Goal: Transaction & Acquisition: Obtain resource

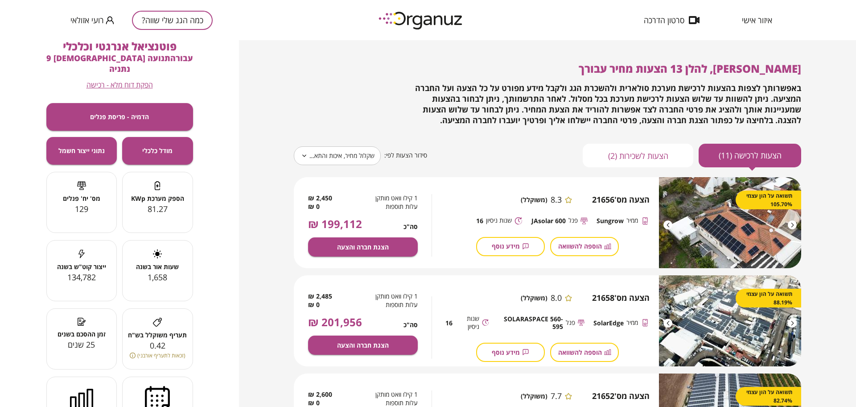
click at [176, 30] on div "כמה הגג שלי שווה? [PERSON_NAME]" at bounding box center [141, 20] width 142 height 40
click at [188, 21] on button "כמה הגג שלי שווה?" at bounding box center [172, 20] width 81 height 19
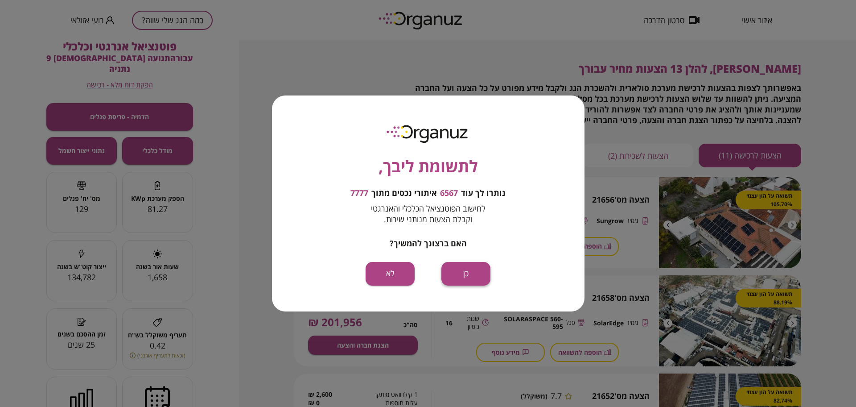
click at [462, 280] on button "כן" at bounding box center [465, 274] width 49 height 24
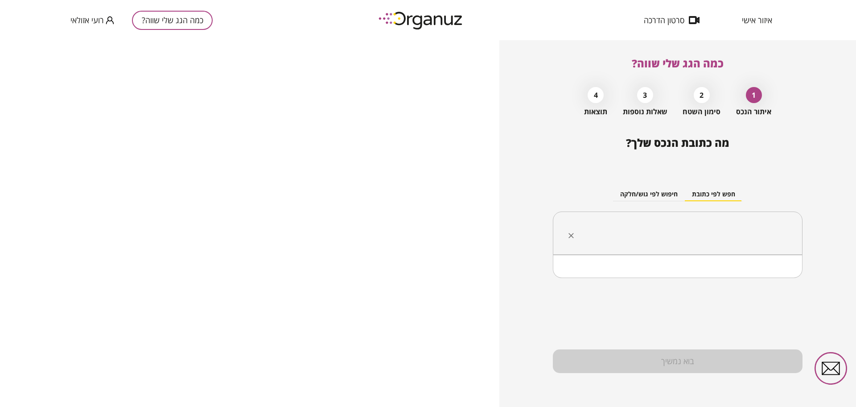
click at [685, 231] on input "text" at bounding box center [681, 233] width 222 height 22
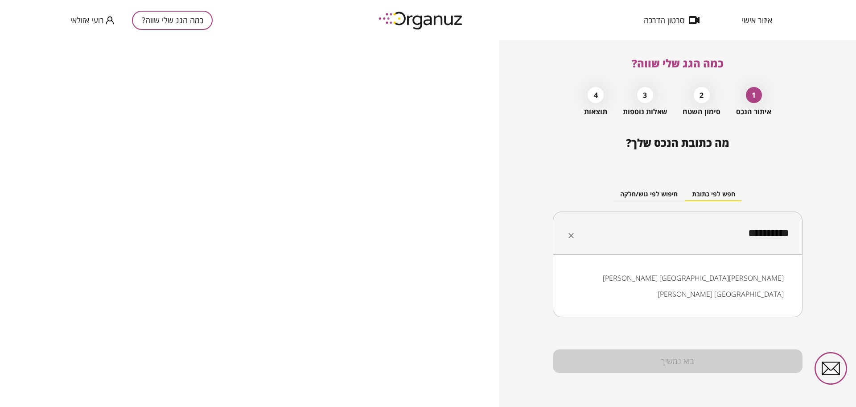
click at [751, 294] on li "[PERSON_NAME] [GEOGRAPHIC_DATA]" at bounding box center [677, 294] width 226 height 16
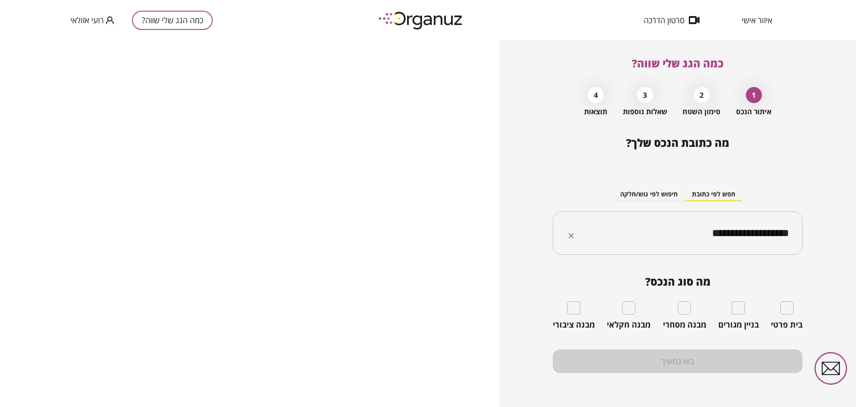
type input "**********"
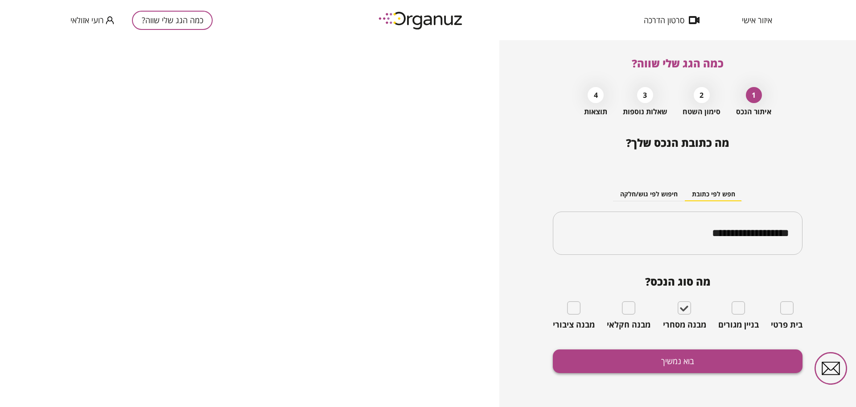
click at [680, 360] on button "בוא נמשיך" at bounding box center [678, 361] width 250 height 24
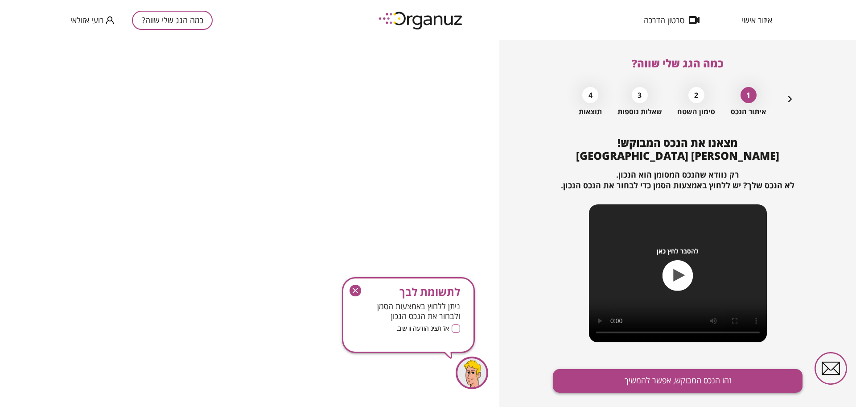
click at [687, 370] on button "זהו הנכס המבוקש, אפשר להמשיך" at bounding box center [678, 381] width 250 height 24
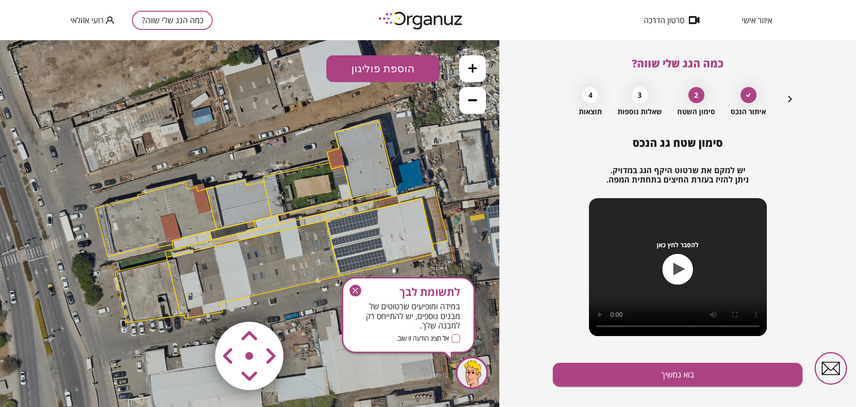
drag, startPoint x: 278, startPoint y: 145, endPoint x: 300, endPoint y: 143, distance: 22.0
click at [300, 143] on icon at bounding box center [271, 222] width 1068 height 1068
click at [474, 59] on button at bounding box center [472, 68] width 27 height 27
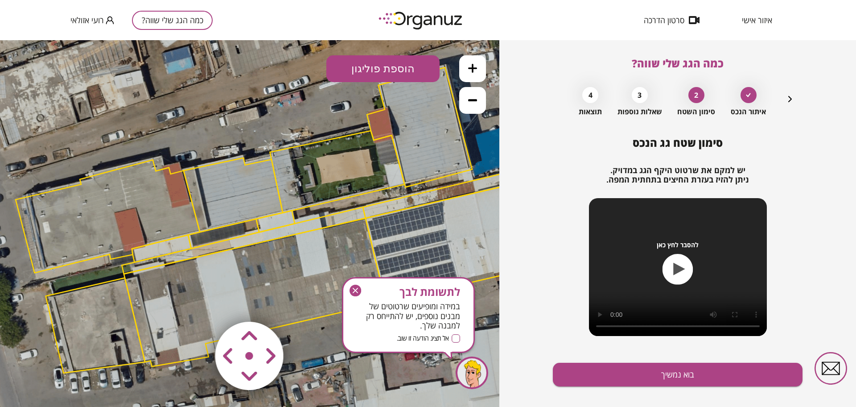
click at [197, 303] on area at bounding box center [197, 303] width 0 height 0
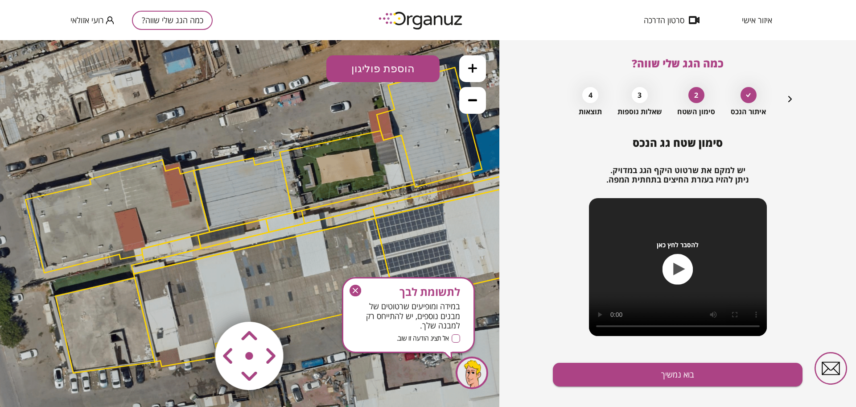
click at [197, 303] on area at bounding box center [197, 303] width 0 height 0
click at [189, 192] on polygon at bounding box center [117, 216] width 184 height 113
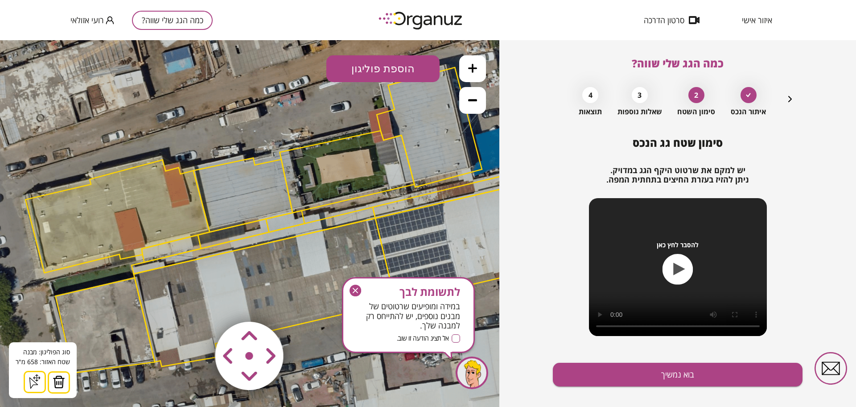
click at [58, 369] on div "סוג הפוליגון: מבנה אורך הצלע: 0 מטר שטח האזור: 658 מ"[GEOGRAPHIC_DATA] הוסף נקו…" at bounding box center [43, 370] width 68 height 56
click at [68, 386] on button at bounding box center [59, 382] width 22 height 22
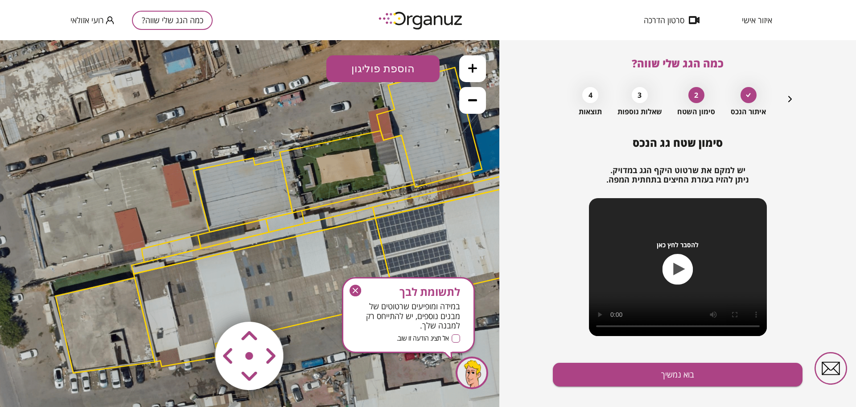
click at [252, 188] on polygon at bounding box center [243, 195] width 99 height 74
click at [252, 189] on polygon at bounding box center [243, 195] width 99 height 74
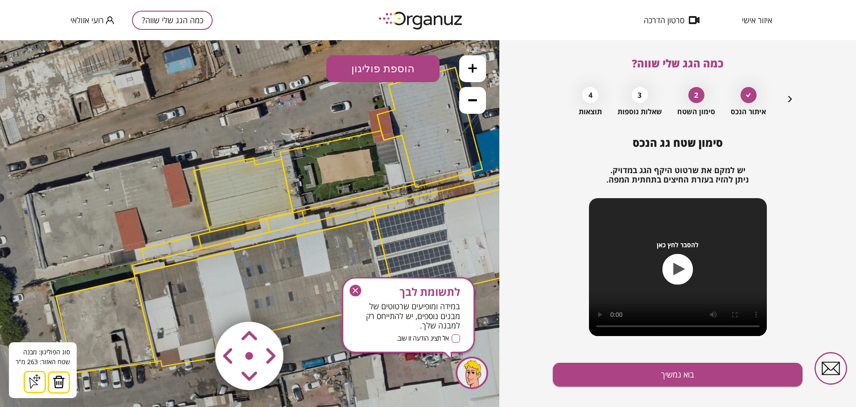
drag, startPoint x: 63, startPoint y: 386, endPoint x: 88, endPoint y: 353, distance: 41.4
click at [63, 387] on img at bounding box center [59, 381] width 12 height 13
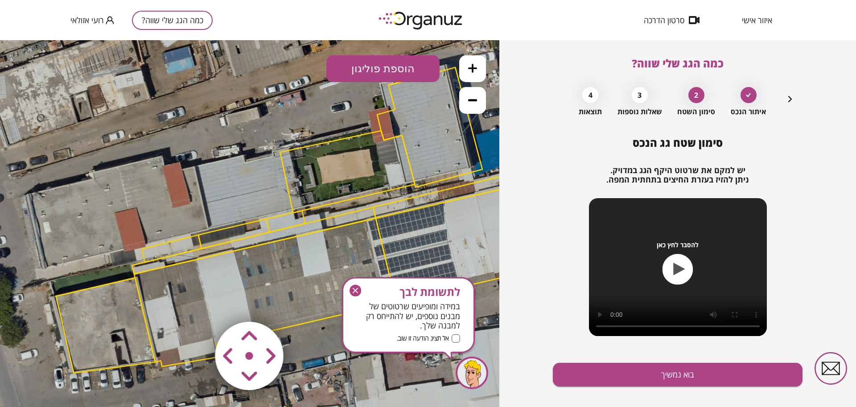
click at [294, 185] on polygon at bounding box center [347, 172] width 135 height 82
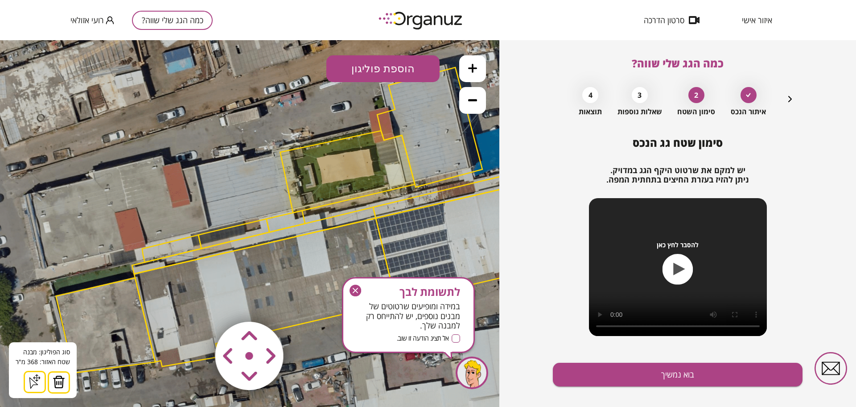
click at [66, 382] on button at bounding box center [59, 382] width 22 height 22
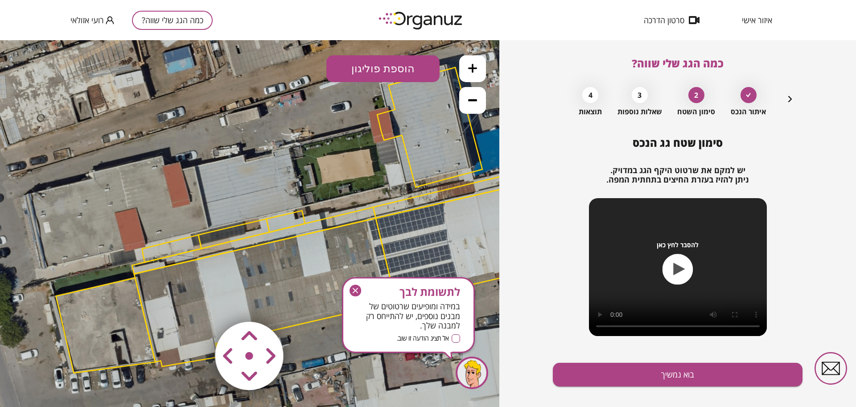
click at [428, 135] on polygon at bounding box center [429, 126] width 105 height 119
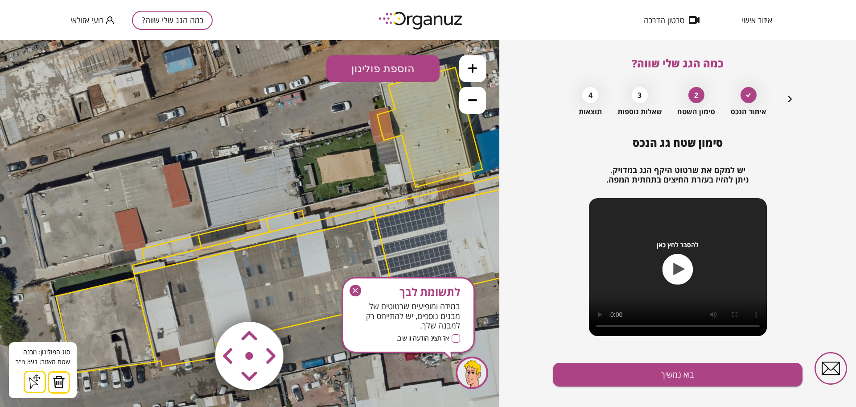
click at [65, 381] on button at bounding box center [59, 382] width 22 height 22
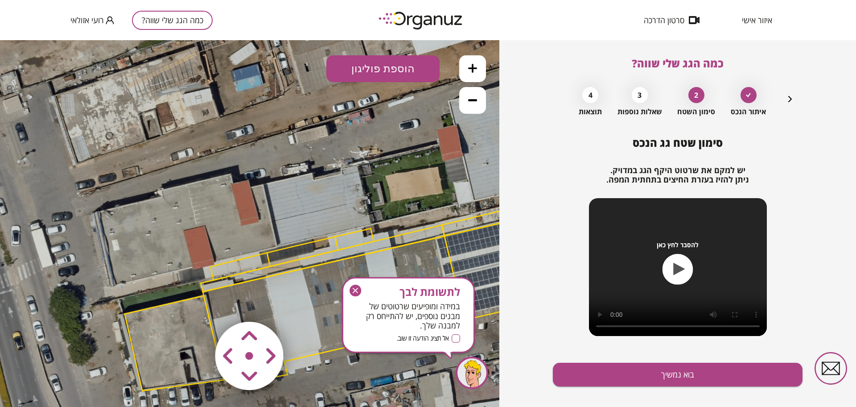
drag, startPoint x: 225, startPoint y: 123, endPoint x: 292, endPoint y: 140, distance: 69.1
click at [292, 140] on icon at bounding box center [352, 238] width 1618 height 1618
click at [364, 67] on button "הוספת פוליגון" at bounding box center [382, 68] width 113 height 27
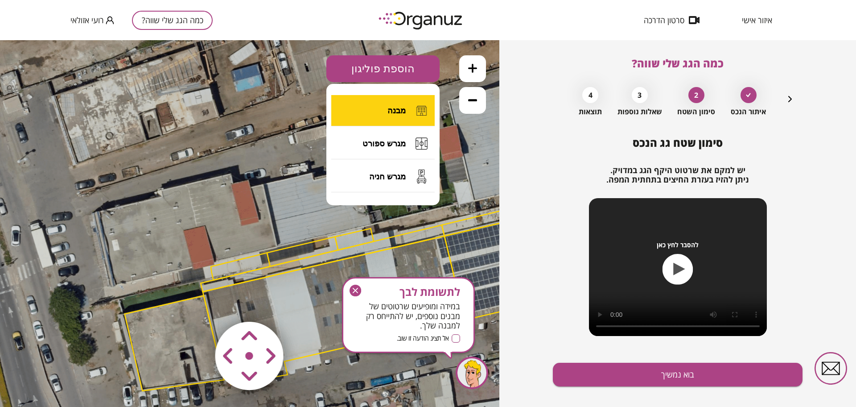
click at [374, 107] on button "מבנה" at bounding box center [382, 110] width 103 height 31
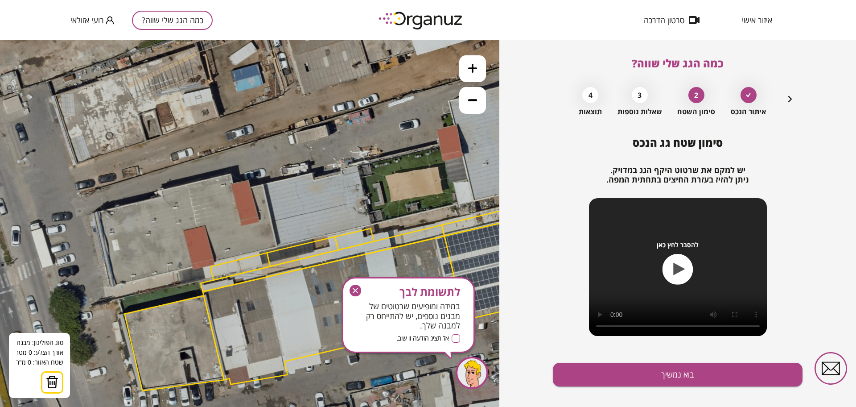
click at [94, 212] on icon at bounding box center [352, 238] width 1618 height 1618
click at [111, 287] on icon at bounding box center [352, 238] width 1618 height 1618
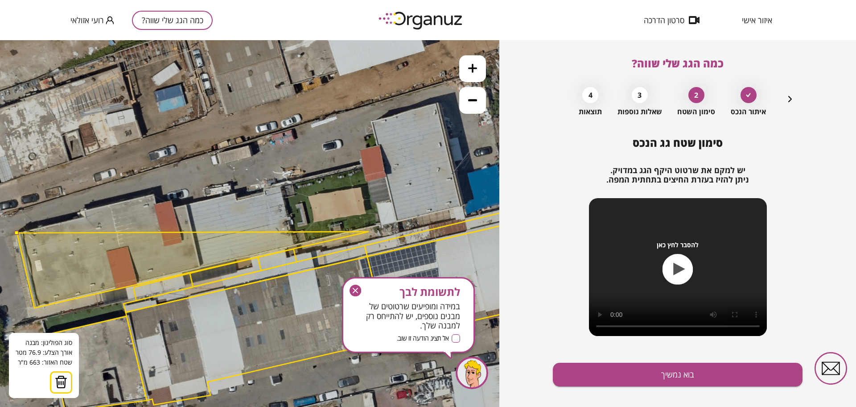
drag, startPoint x: 445, startPoint y: 211, endPoint x: 368, endPoint y: 231, distance: 79.8
click at [368, 231] on polygon at bounding box center [193, 269] width 352 height 76
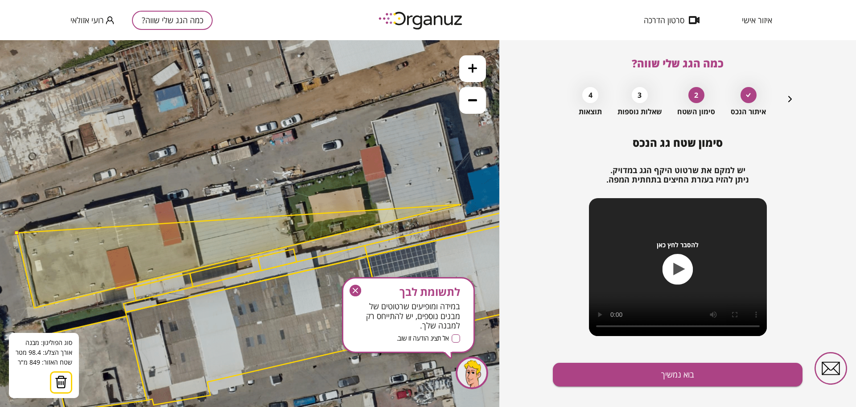
click at [461, 204] on polygon at bounding box center [239, 255] width 444 height 103
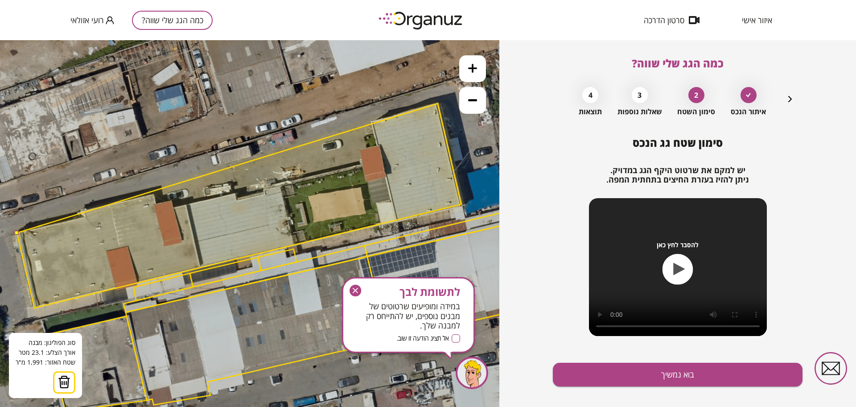
click at [438, 103] on polygon at bounding box center [239, 205] width 444 height 204
click at [371, 121] on polygon at bounding box center [239, 205] width 444 height 204
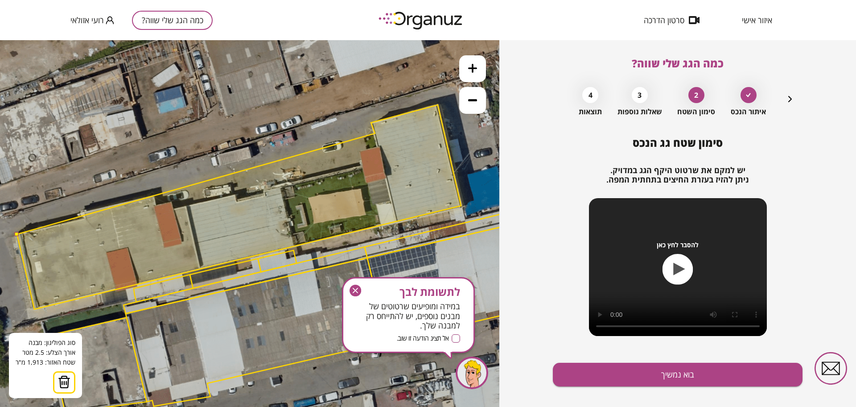
drag, startPoint x: 375, startPoint y: 133, endPoint x: 376, endPoint y: 138, distance: 5.4
click at [375, 137] on polygon at bounding box center [239, 207] width 444 height 204
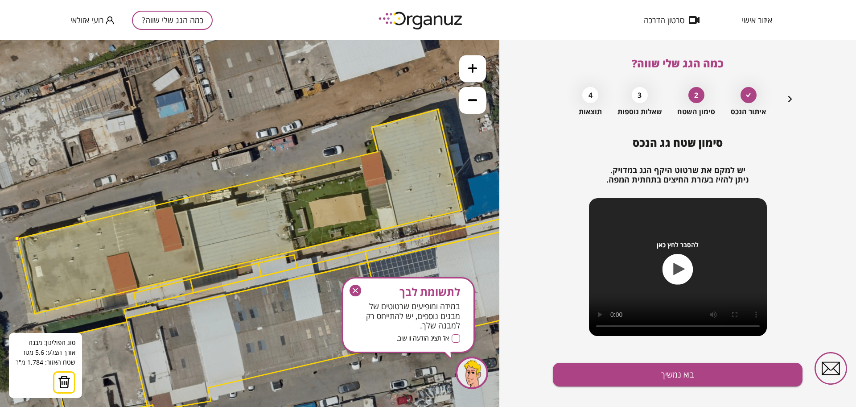
click at [378, 152] on polygon at bounding box center [239, 211] width 444 height 204
click at [359, 155] on polygon at bounding box center [239, 211] width 444 height 204
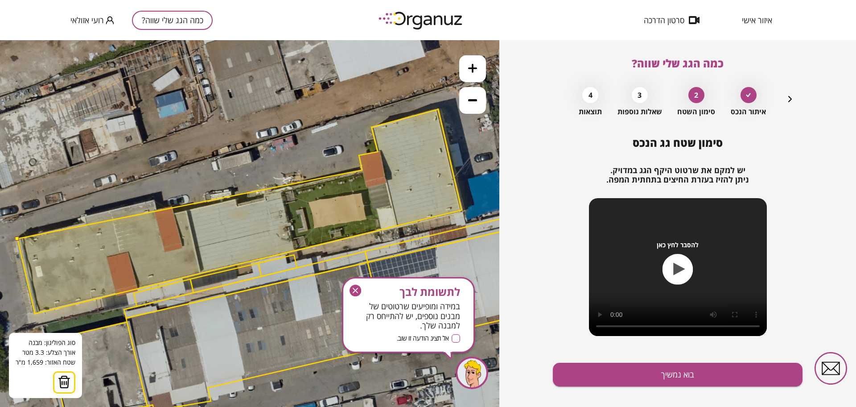
click at [362, 170] on polygon at bounding box center [239, 211] width 444 height 204
click at [175, 213] on polygon at bounding box center [239, 211] width 444 height 204
click at [172, 206] on polygon at bounding box center [239, 211] width 444 height 204
click at [156, 209] on polygon at bounding box center [239, 211] width 444 height 204
click at [153, 199] on polygon at bounding box center [239, 211] width 444 height 204
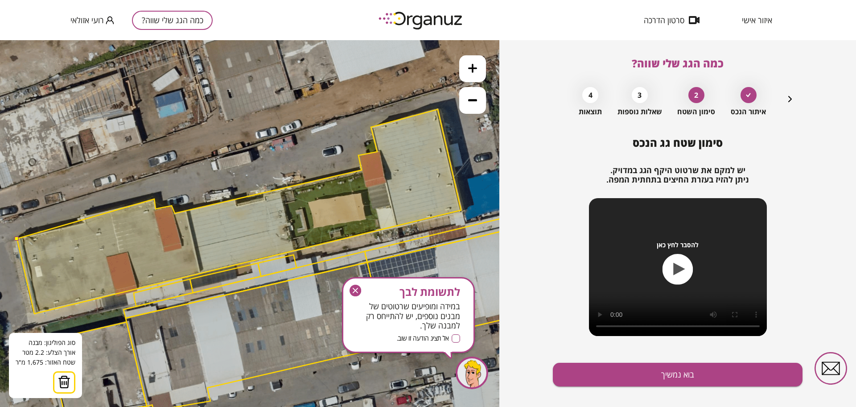
click at [154, 199] on polygon at bounding box center [239, 211] width 444 height 204
click at [82, 217] on polygon at bounding box center [239, 211] width 444 height 204
click at [86, 217] on polygon at bounding box center [239, 211] width 444 height 204
click at [86, 221] on polygon at bounding box center [239, 211] width 444 height 204
click at [19, 238] on polygon at bounding box center [239, 211] width 444 height 204
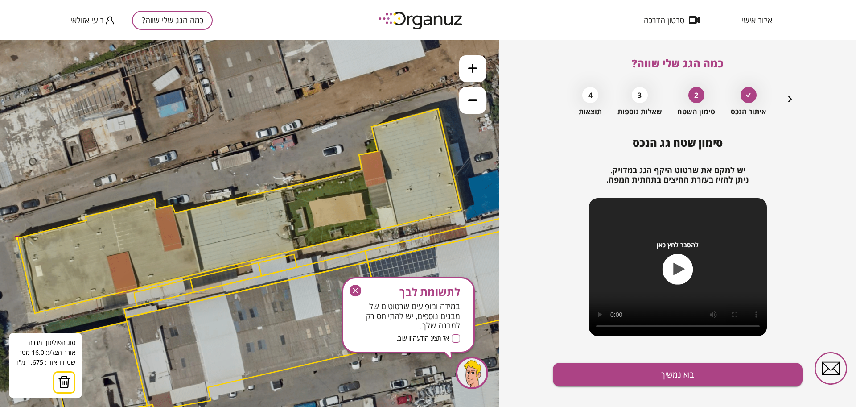
click at [15, 237] on button at bounding box center [17, 238] width 4 height 4
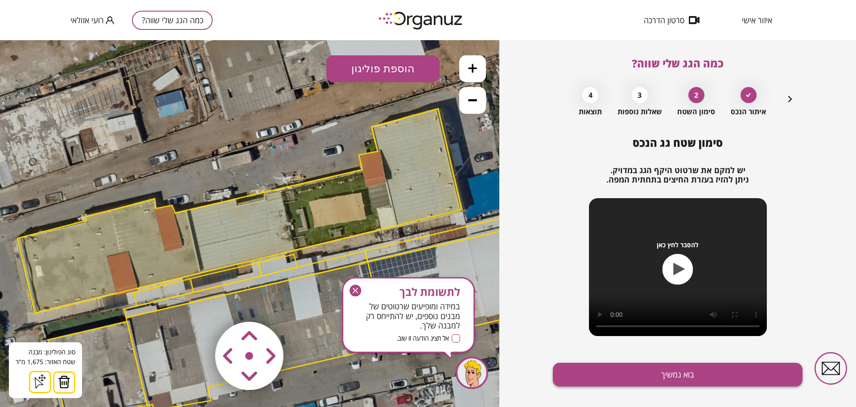
click at [593, 367] on button "בוא נמשיך" at bounding box center [678, 374] width 250 height 24
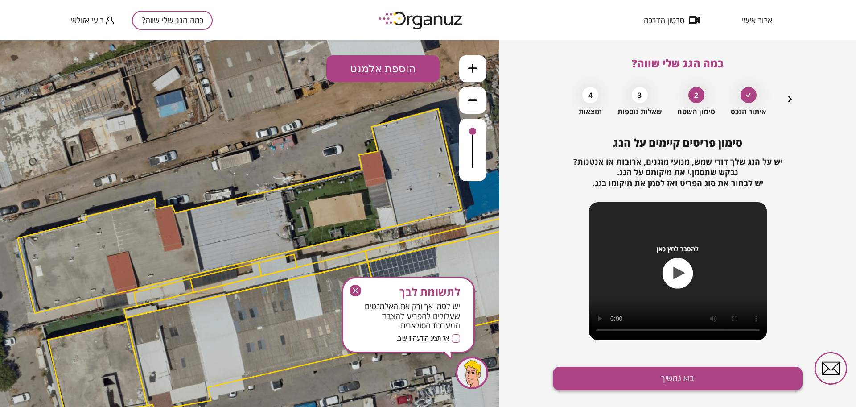
click at [593, 369] on button "בוא נמשיך" at bounding box center [678, 378] width 250 height 24
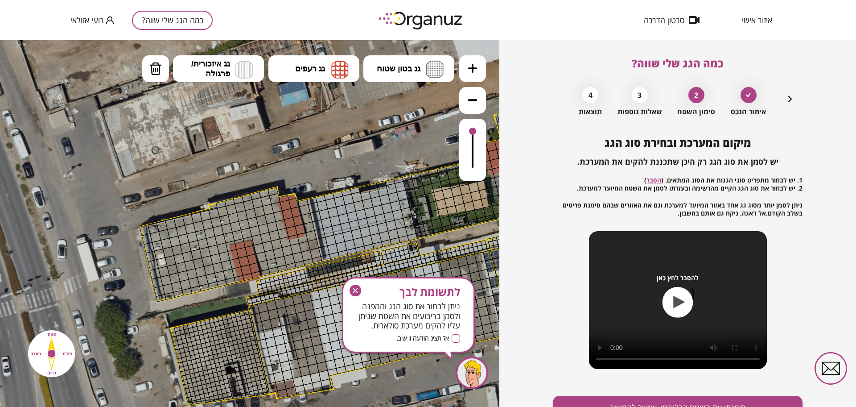
drag, startPoint x: 182, startPoint y: 152, endPoint x: 277, endPoint y: 149, distance: 94.6
click at [277, 149] on icon at bounding box center [397, 252] width 1618 height 1618
click at [428, 73] on img at bounding box center [435, 69] width 18 height 17
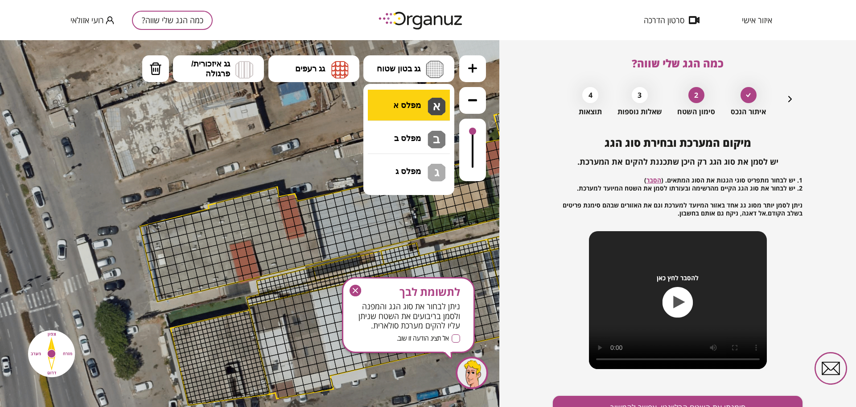
click at [423, 104] on div ".st0 { fill: #FFFFFF; } א" at bounding box center [249, 223] width 499 height 366
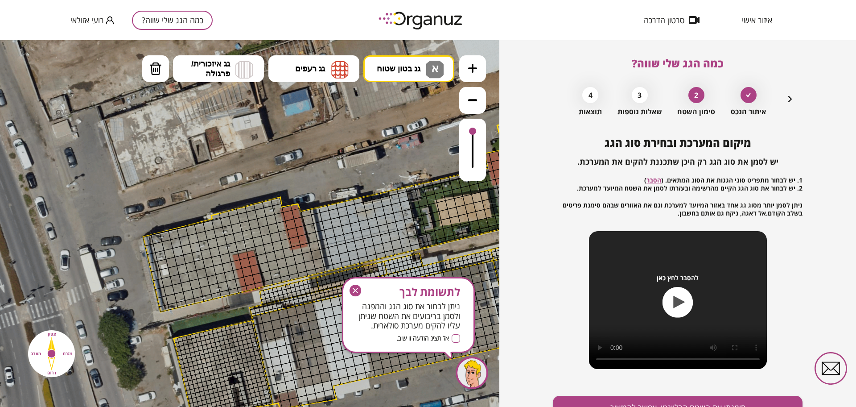
drag, startPoint x: 206, startPoint y: 208, endPoint x: 210, endPoint y: 224, distance: 16.4
click at [210, 224] on icon at bounding box center [401, 262] width 1618 height 1618
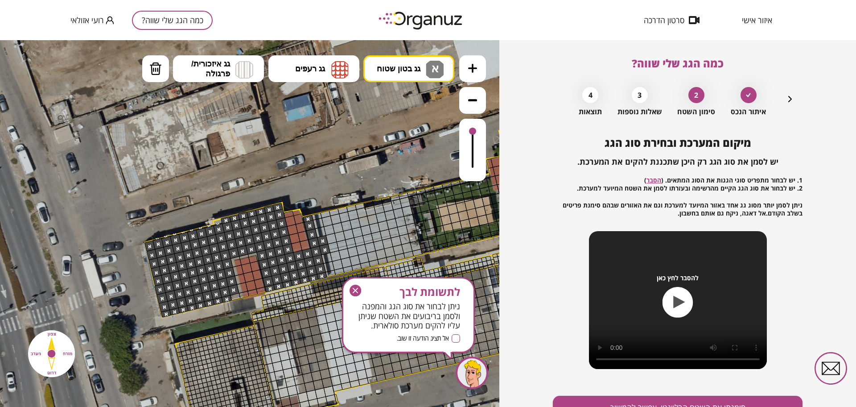
drag, startPoint x: 217, startPoint y: 232, endPoint x: 313, endPoint y: 270, distance: 102.9
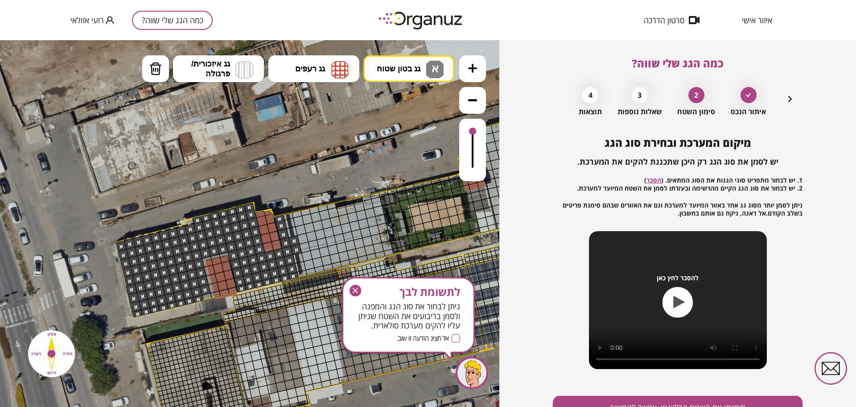
drag, startPoint x: 334, startPoint y: 168, endPoint x: 297, endPoint y: 168, distance: 37.0
click at [297, 168] on icon at bounding box center [374, 268] width 1618 height 1618
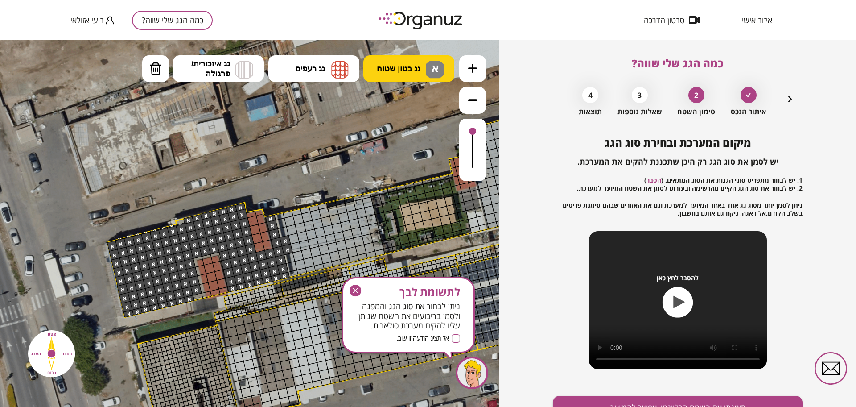
click at [396, 62] on button "גג בטון שטוח א" at bounding box center [408, 68] width 91 height 27
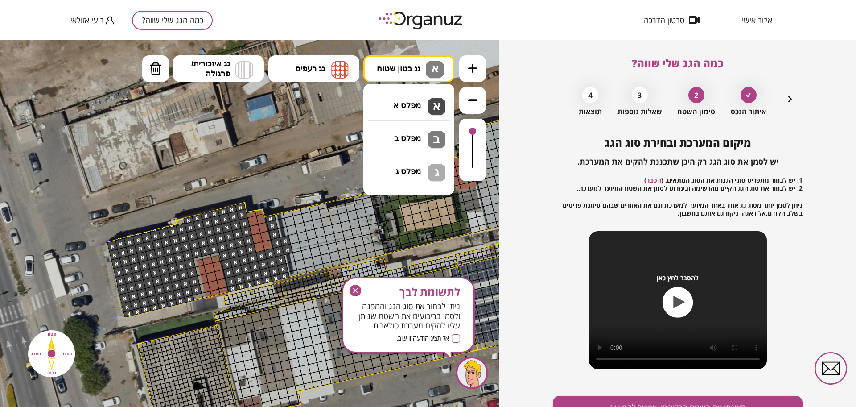
drag, startPoint x: 416, startPoint y: 136, endPoint x: 369, endPoint y: 173, distance: 60.3
click at [416, 136] on div ".st0 { fill: #FFFFFF; } א" at bounding box center [249, 223] width 499 height 366
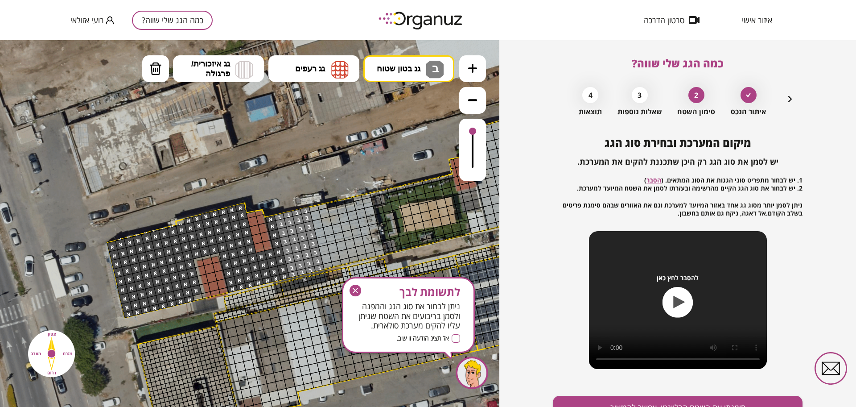
drag, startPoint x: 281, startPoint y: 217, endPoint x: 307, endPoint y: 203, distance: 29.5
click at [307, 203] on div ".st0 { fill: #FFFFFF; }" at bounding box center [365, 268] width 1618 height 1618
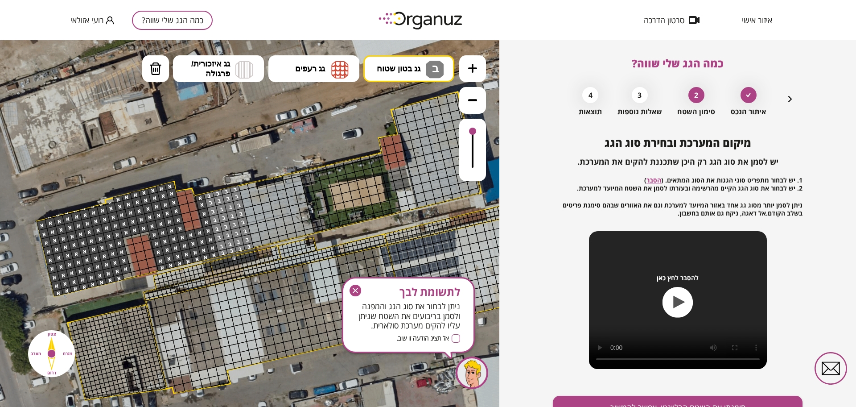
drag, startPoint x: 335, startPoint y: 173, endPoint x: 263, endPoint y: 155, distance: 74.1
click at [264, 153] on icon at bounding box center [294, 247] width 1618 height 1618
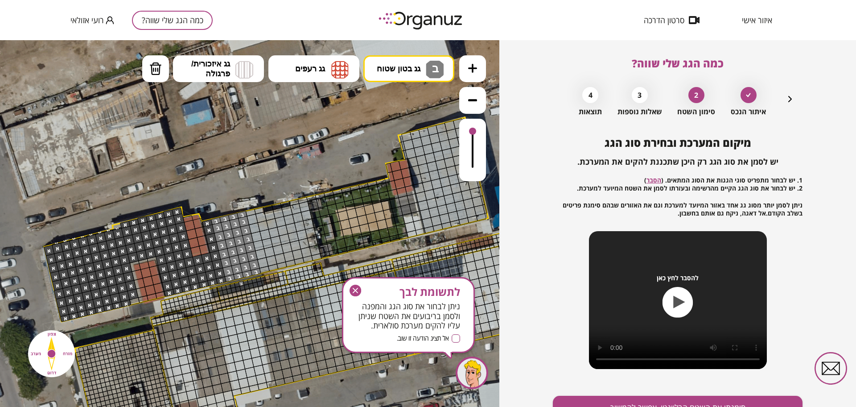
drag, startPoint x: 240, startPoint y: 186, endPoint x: 247, endPoint y: 208, distance: 23.1
click at [247, 209] on div at bounding box center [251, 213] width 10 height 8
drag, startPoint x: 249, startPoint y: 214, endPoint x: 293, endPoint y: 217, distance: 44.3
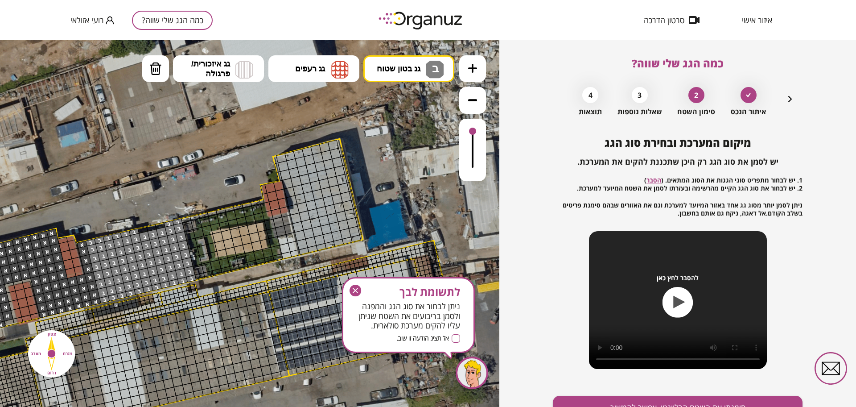
drag, startPoint x: 302, startPoint y: 150, endPoint x: 177, endPoint y: 173, distance: 127.3
click at [177, 173] on icon at bounding box center [176, 294] width 1618 height 1618
click at [418, 66] on span "גג בטון שטוח" at bounding box center [399, 69] width 44 height 10
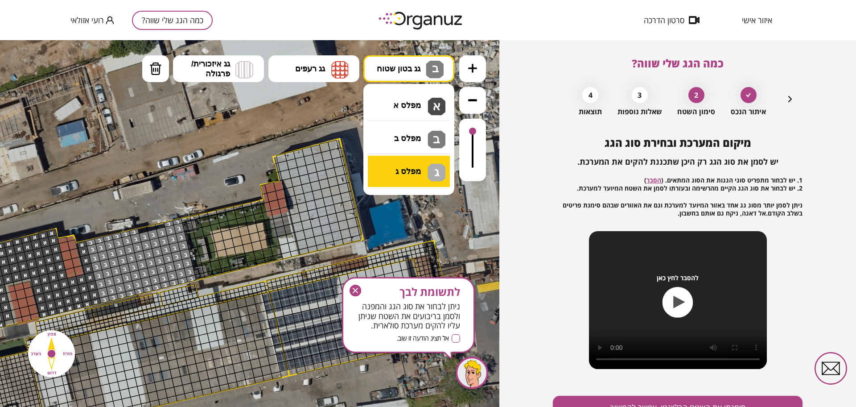
click at [404, 165] on div ".st0 { fill: #FFFFFF; } ב" at bounding box center [249, 223] width 499 height 366
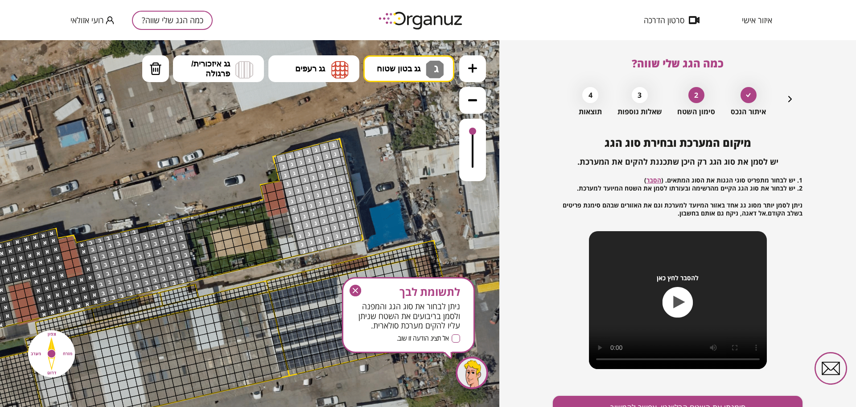
drag, startPoint x: 278, startPoint y: 158, endPoint x: 333, endPoint y: 212, distance: 76.9
click at [277, 166] on icon at bounding box center [177, 294] width 1618 height 1618
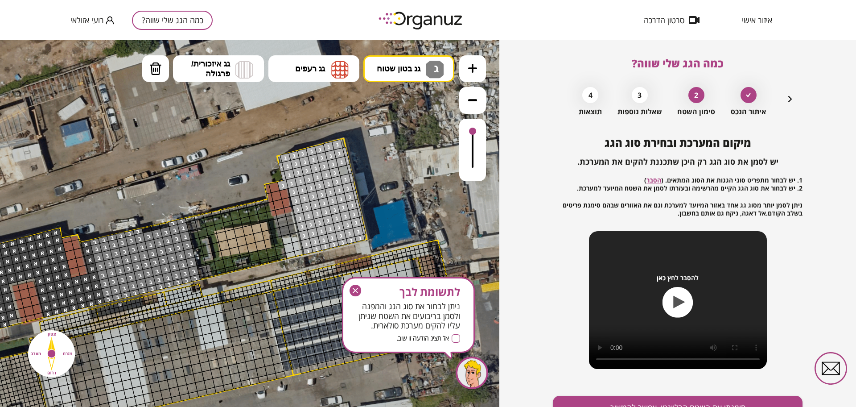
drag, startPoint x: 282, startPoint y: 169, endPoint x: 286, endPoint y: 175, distance: 6.8
drag, startPoint x: 153, startPoint y: 59, endPoint x: 154, endPoint y: 65, distance: 6.3
click at [153, 61] on button "מחיקה" at bounding box center [155, 68] width 27 height 27
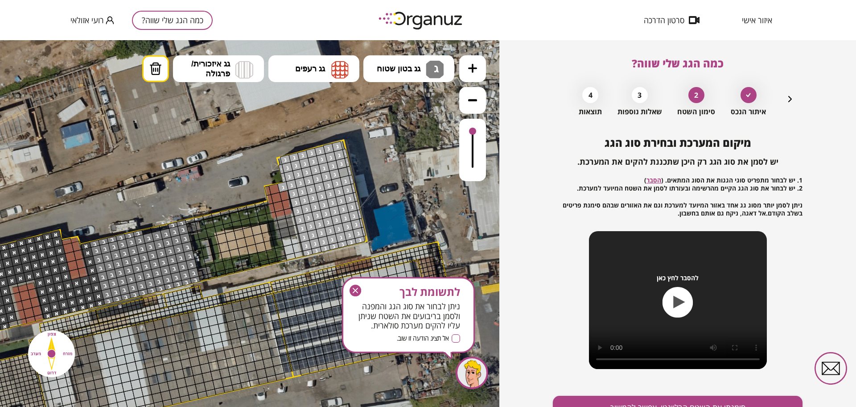
click at [282, 186] on div at bounding box center [282, 186] width 11 height 11
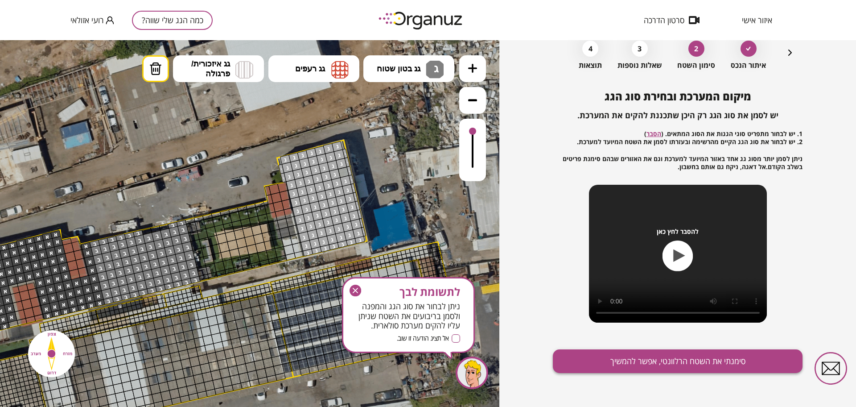
click at [690, 367] on button "סימנתי את השטח הרלוונטי, אפשר להמשיך" at bounding box center [678, 361] width 250 height 24
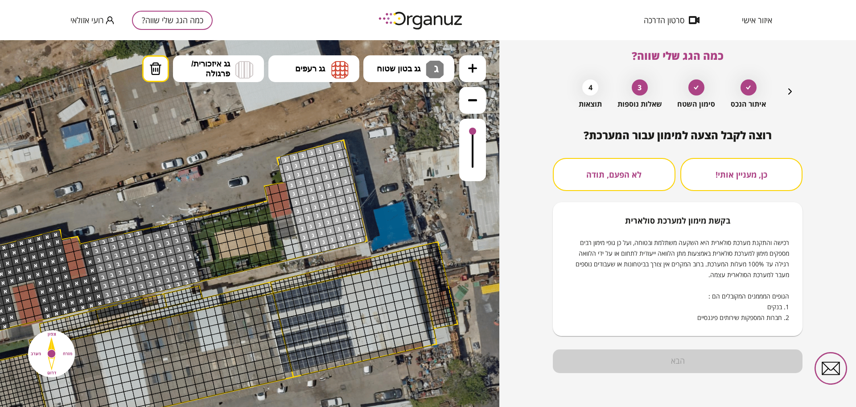
scroll to position [8, 0]
click at [614, 173] on button "לא הפעם, תודה" at bounding box center [614, 174] width 123 height 33
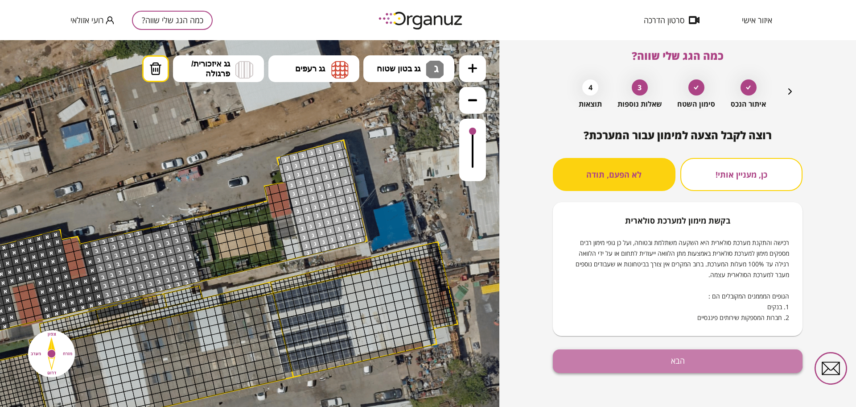
click at [648, 354] on button "הבא" at bounding box center [678, 361] width 250 height 24
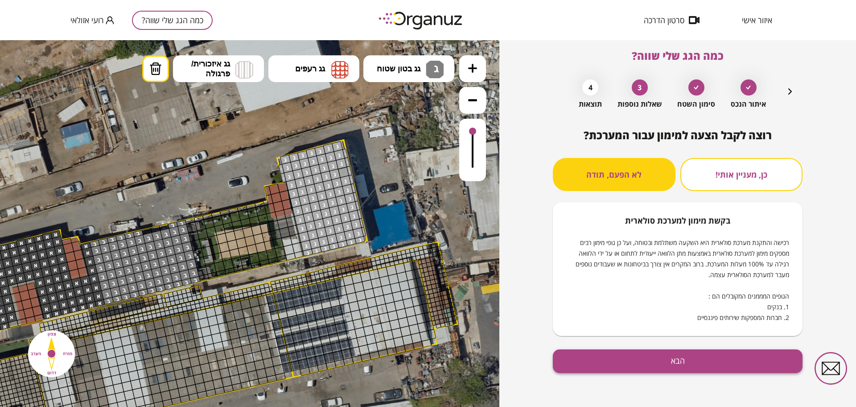
click at [729, 358] on button "הבא" at bounding box center [678, 361] width 250 height 24
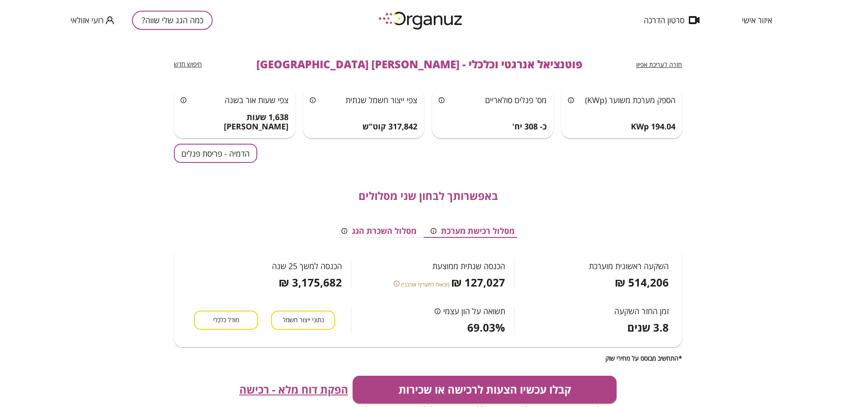
click at [178, 152] on button "הדמיה - פריסת פנלים" at bounding box center [215, 153] width 83 height 19
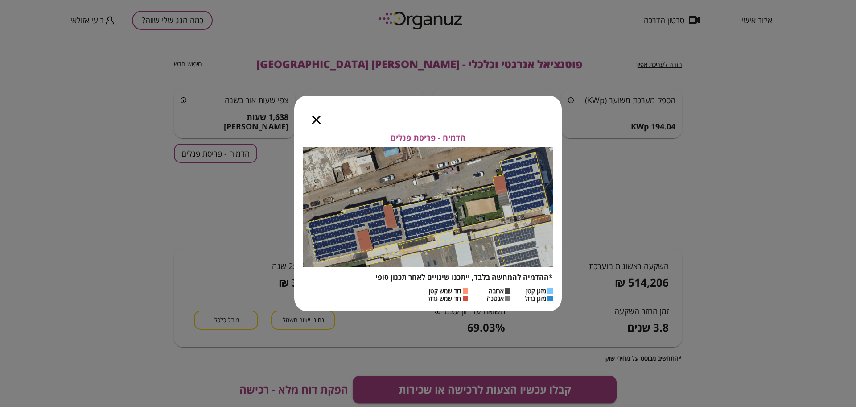
click at [314, 118] on icon "button" at bounding box center [316, 119] width 8 height 8
